Goal: Use online tool/utility: Use online tool/utility

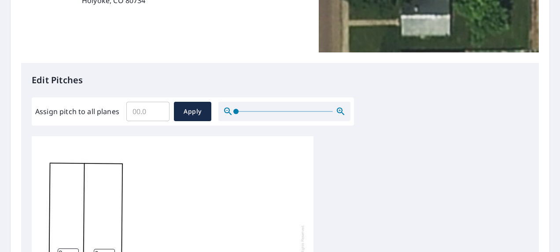
scroll to position [176, 0]
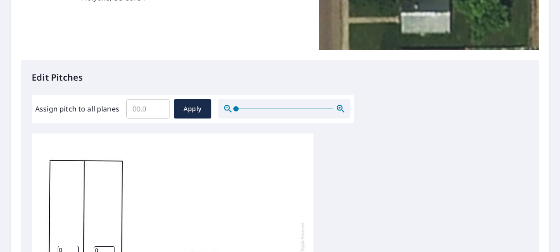
click at [153, 106] on input "Assign pitch to all planes" at bounding box center [147, 108] width 43 height 25
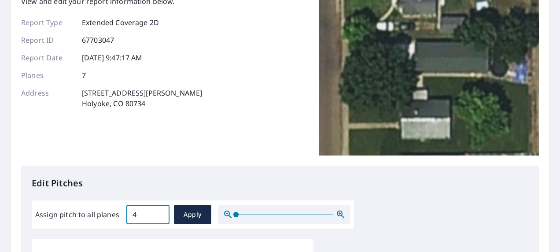
scroll to position [88, 0]
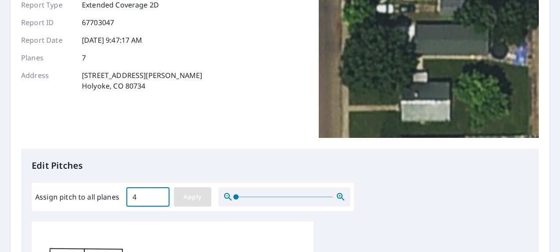
type input "4"
click at [193, 195] on span "Apply" at bounding box center [192, 196] width 23 height 11
type input "4"
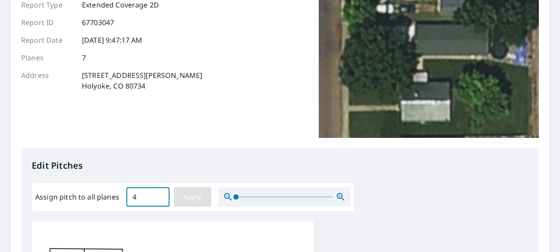
type input "4"
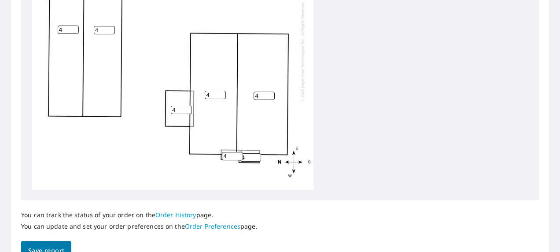
scroll to position [444, 0]
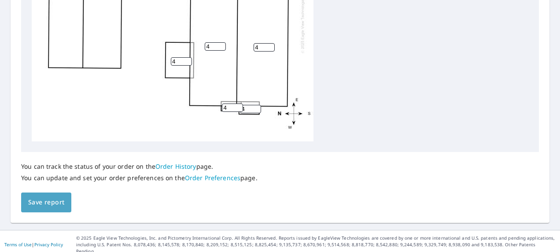
click at [34, 206] on span "Save report" at bounding box center [46, 202] width 36 height 11
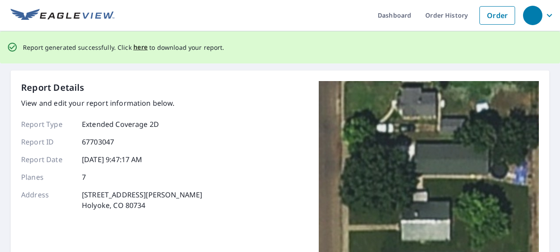
scroll to position [0, 0]
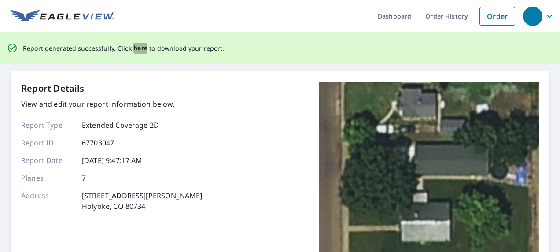
click at [140, 48] on span "here" at bounding box center [140, 48] width 15 height 11
